Goal: Task Accomplishment & Management: Use online tool/utility

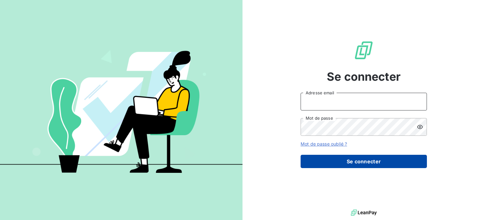
type input "[PERSON_NAME][EMAIL_ADDRESS][PERSON_NAME][DOMAIN_NAME]"
click at [347, 161] on button "Se connecter" at bounding box center [364, 160] width 126 height 13
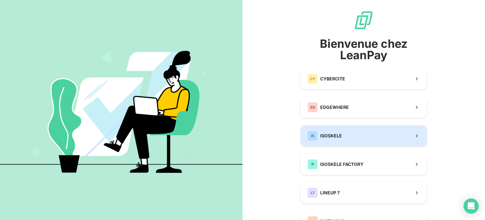
click at [350, 137] on button "IS ISOSKELE" at bounding box center [364, 135] width 126 height 21
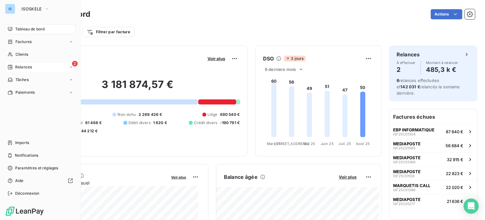
click at [13, 63] on div "2 Relances" at bounding box center [40, 67] width 70 height 10
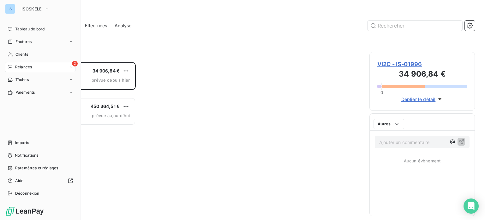
scroll to position [153, 100]
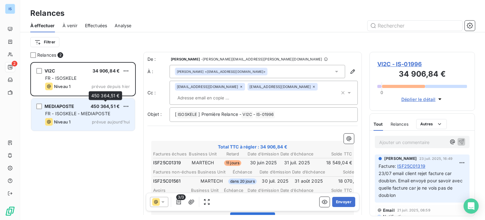
click at [100, 106] on span "450 364,51 €" at bounding box center [105, 105] width 29 height 5
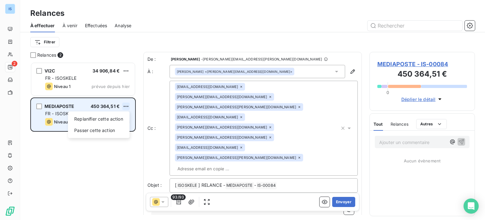
click at [126, 107] on html "IS 2 Relances À effectuer À venir Effectuées Analyse Filtrer Relances 2 VI2C 34…" at bounding box center [242, 110] width 485 height 220
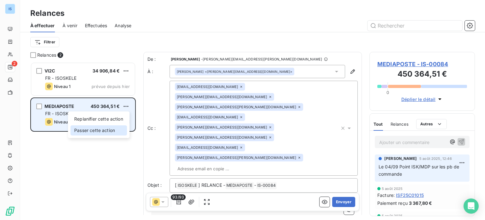
click at [107, 129] on div "Passer cette action" at bounding box center [98, 130] width 57 height 10
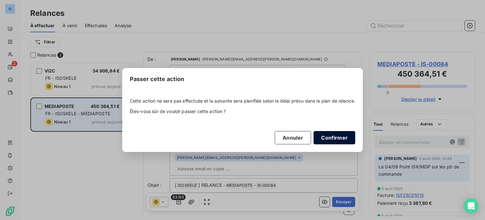
click at [336, 137] on button "Confirmer" at bounding box center [335, 137] width 42 height 13
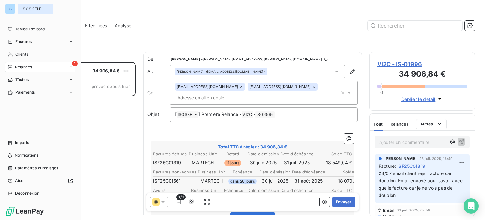
click at [33, 5] on button "ISOSKELE" at bounding box center [36, 9] width 36 height 10
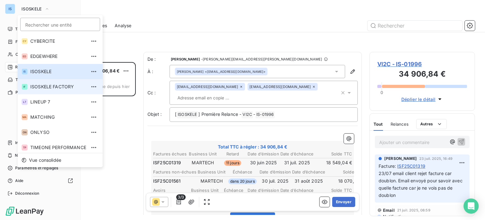
click at [39, 86] on span "ISOSKELE FACTORY" at bounding box center [58, 86] width 56 height 6
